Goal: Navigation & Orientation: Find specific page/section

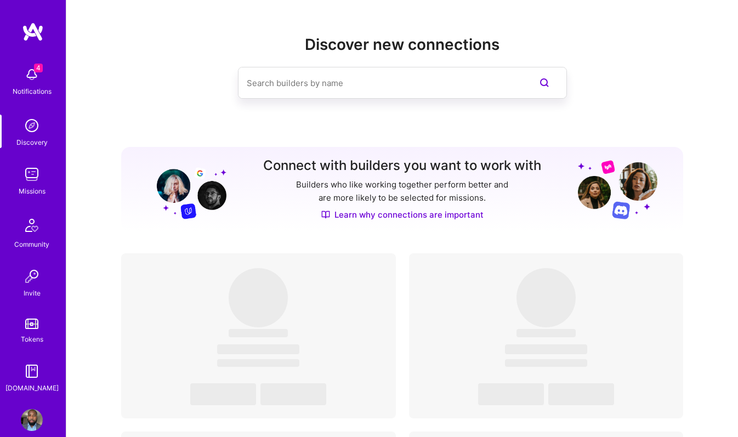
click at [38, 191] on div "Missions" at bounding box center [32, 191] width 27 height 12
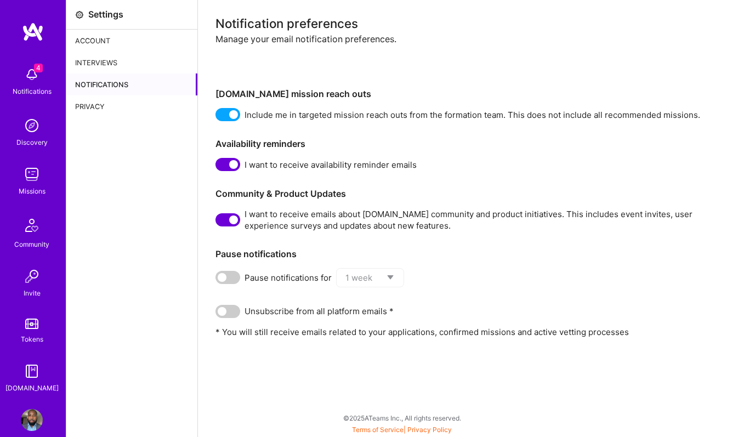
click at [38, 85] on img at bounding box center [32, 75] width 22 height 22
click at [37, 172] on img at bounding box center [32, 174] width 22 height 22
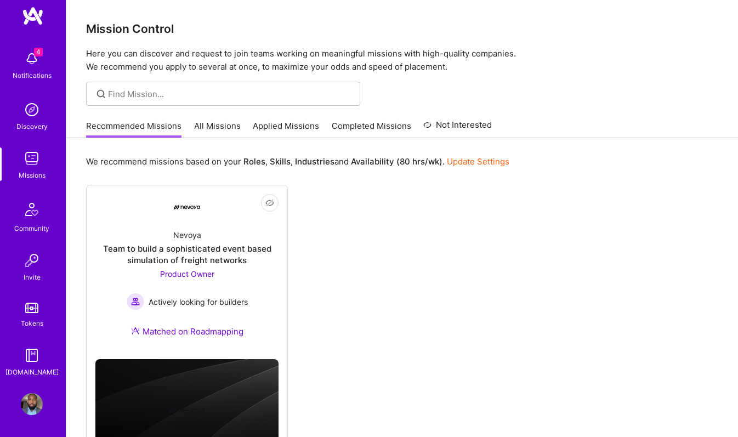
scroll to position [61, 0]
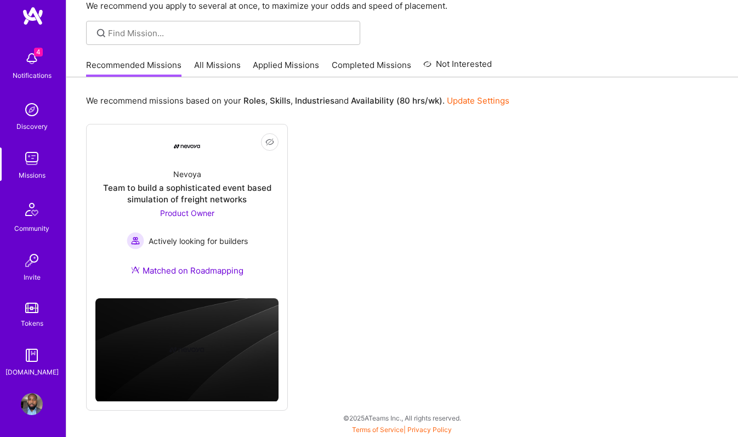
click at [32, 408] on img at bounding box center [32, 404] width 22 height 22
